Goal: Task Accomplishment & Management: Use online tool/utility

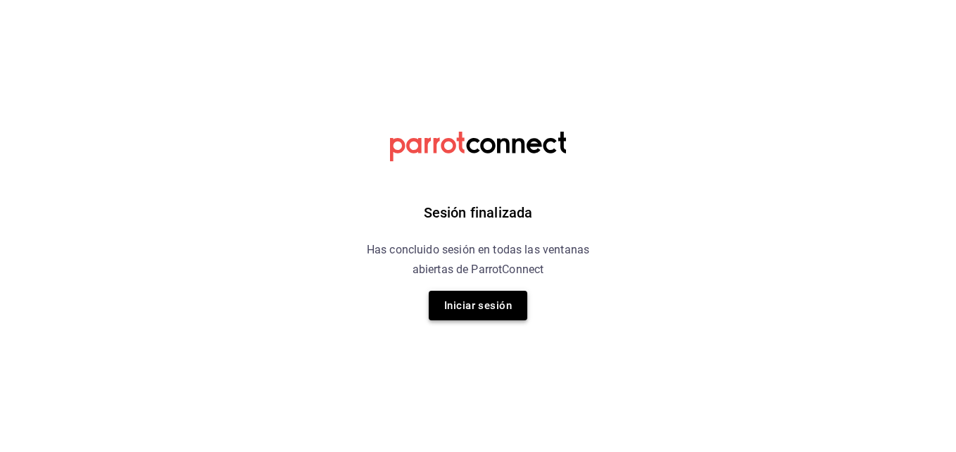
click at [482, 306] on button "Iniciar sesión" at bounding box center [478, 306] width 99 height 30
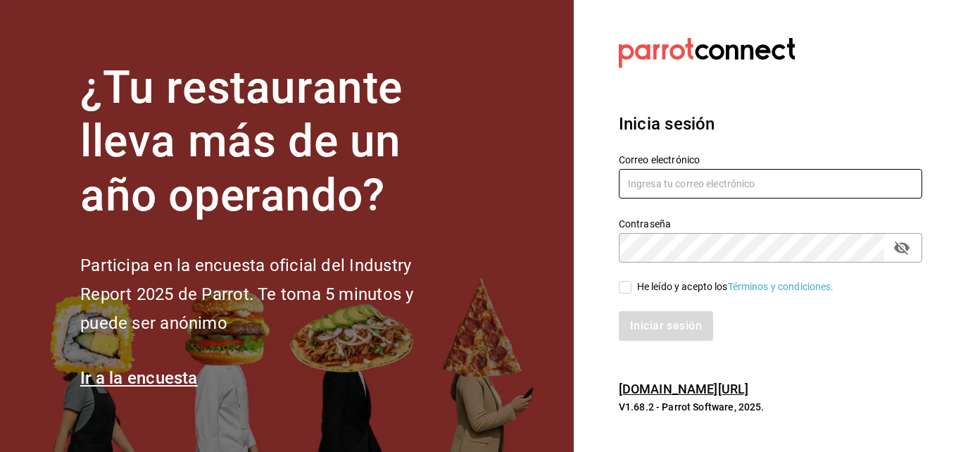
type input "[PERSON_NAME][EMAIL_ADDRESS][PERSON_NAME][DOMAIN_NAME]"
click at [629, 292] on input "He leído y acepto los Términos y condiciones." at bounding box center [625, 287] width 13 height 13
checkbox input "true"
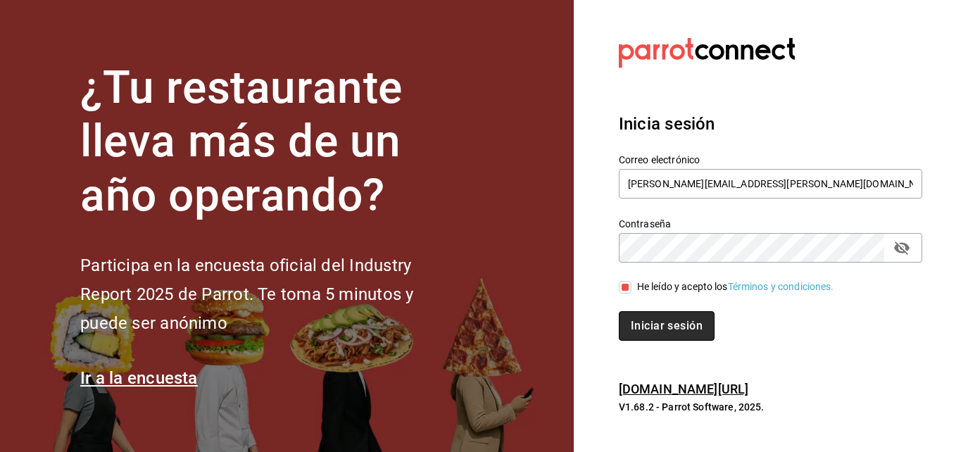
click at [653, 320] on button "Iniciar sesión" at bounding box center [667, 326] width 96 height 30
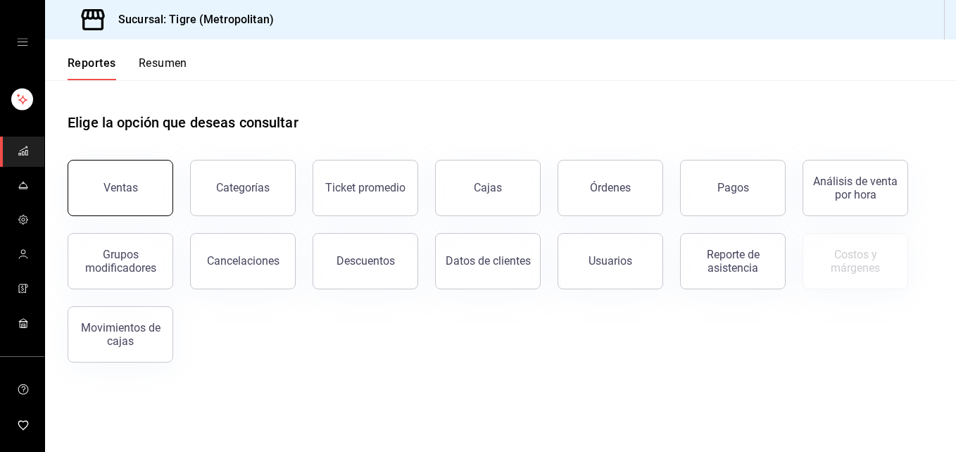
click at [151, 180] on button "Ventas" at bounding box center [121, 188] width 106 height 56
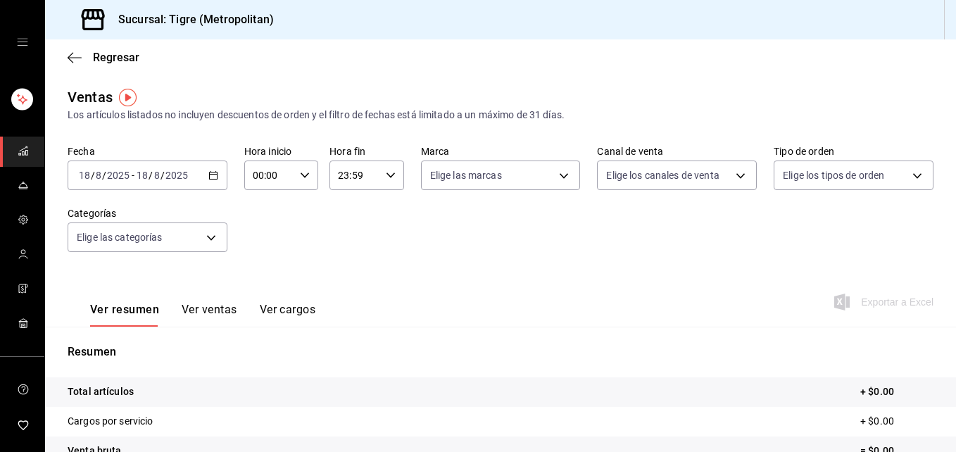
click at [212, 180] on div "2025-08-18 18 / 8 / 2025 - 2025-08-18 18 / 8 / 2025" at bounding box center [148, 176] width 160 height 30
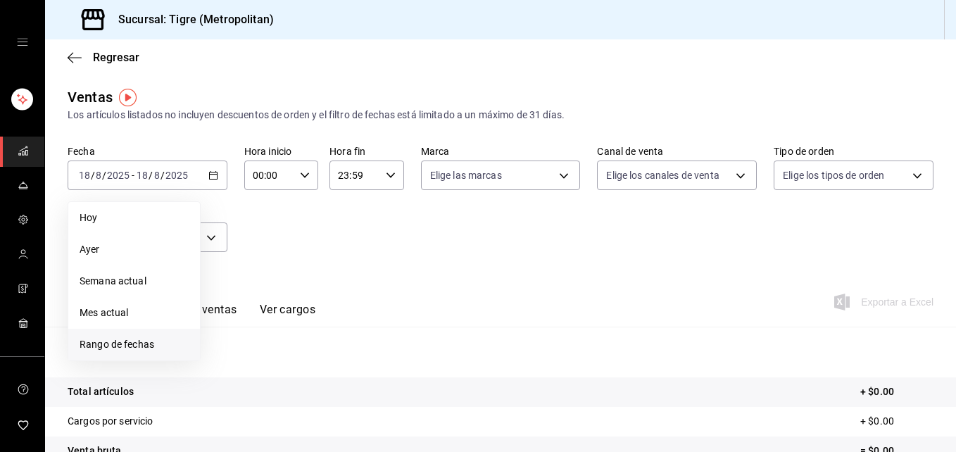
click at [165, 340] on span "Rango de fechas" at bounding box center [134, 344] width 109 height 15
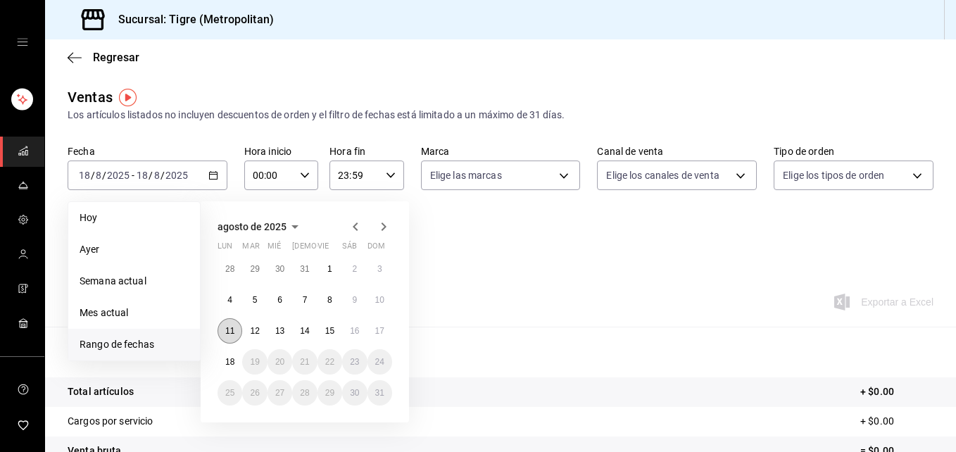
click at [226, 326] on abbr "11" at bounding box center [229, 331] width 9 height 10
click at [303, 174] on icon "button" at bounding box center [305, 175] width 10 height 10
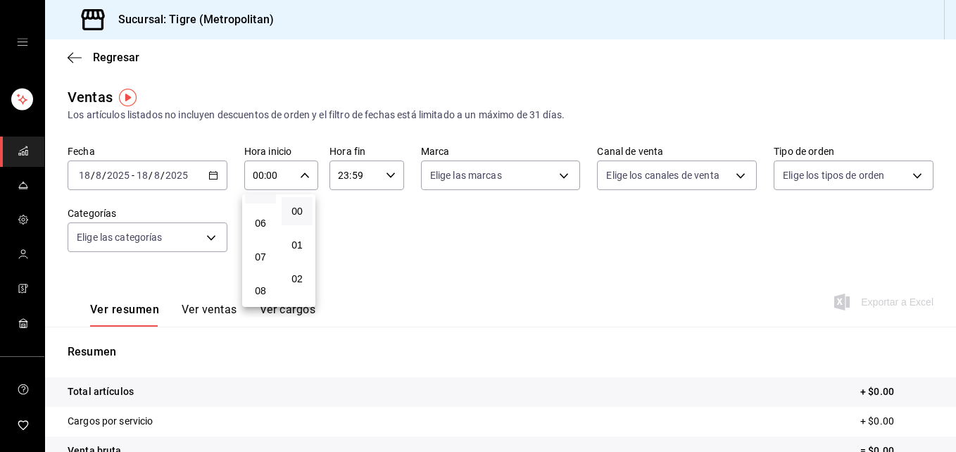
scroll to position [177, 0]
click at [263, 206] on span "05" at bounding box center [260, 202] width 14 height 11
type input "05:00"
click at [382, 172] on div at bounding box center [478, 226] width 956 height 452
click at [390, 175] on icon "button" at bounding box center [391, 175] width 10 height 10
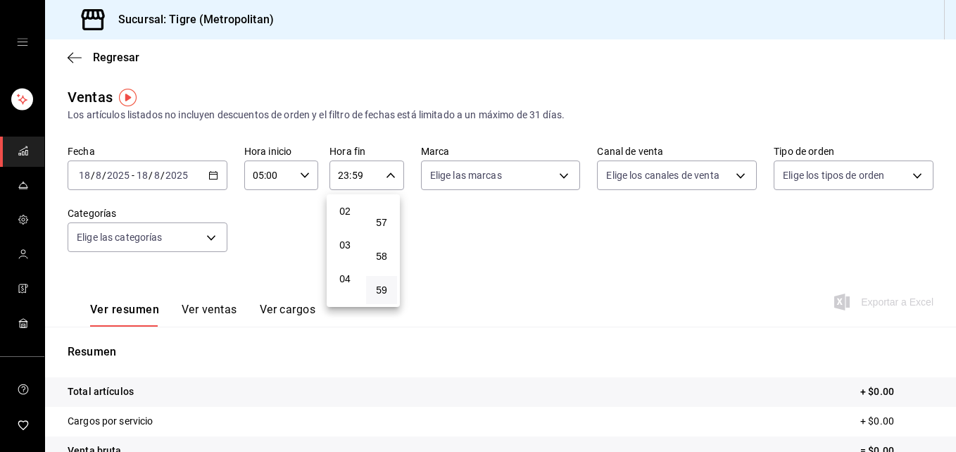
scroll to position [151, 0]
click at [344, 225] on span "05" at bounding box center [345, 228] width 14 height 11
click at [382, 222] on div "47" at bounding box center [381, 206] width 37 height 34
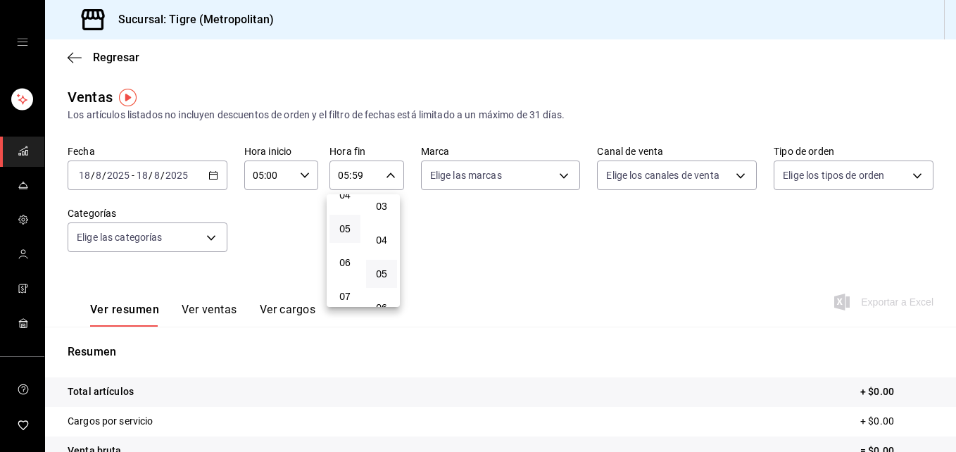
click at [380, 268] on button "05" at bounding box center [381, 274] width 31 height 28
click at [384, 207] on span "00" at bounding box center [382, 211] width 14 height 11
type input "05:00"
click at [213, 175] on div at bounding box center [478, 226] width 956 height 452
click at [213, 175] on icon "button" at bounding box center [213, 175] width 10 height 10
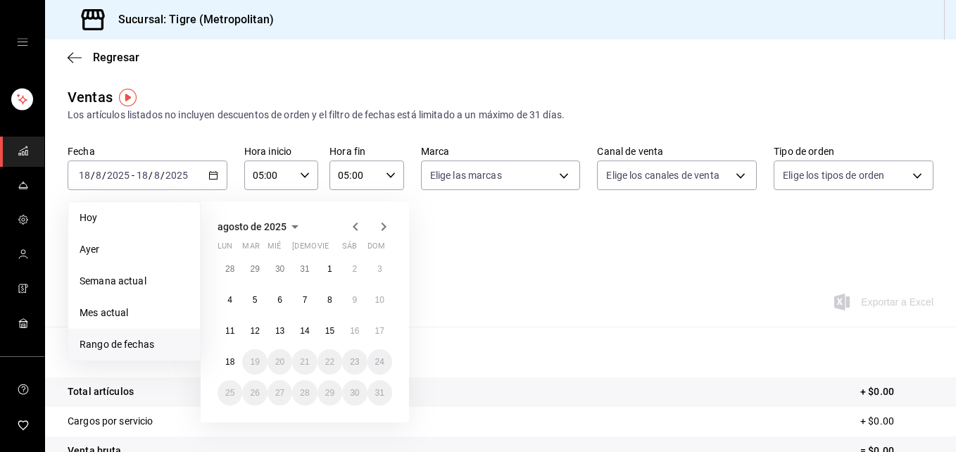
click at [168, 340] on span "Rango de fechas" at bounding box center [134, 344] width 109 height 15
click at [234, 331] on button "11" at bounding box center [230, 330] width 25 height 25
click at [234, 363] on abbr "18" at bounding box center [229, 362] width 9 height 10
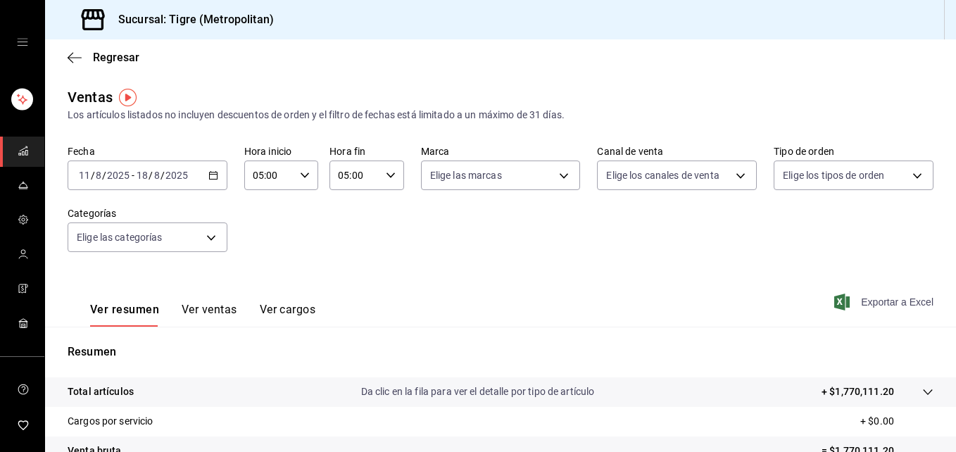
click at [872, 299] on span "Exportar a Excel" at bounding box center [885, 302] width 96 height 17
